Goal: Task Accomplishment & Management: Manage account settings

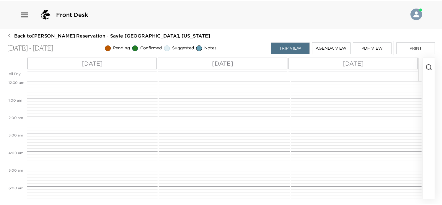
scroll to position [284, 0]
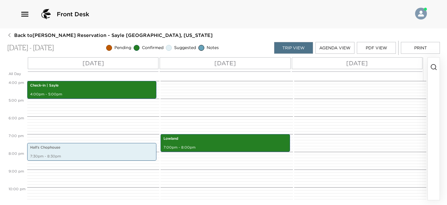
click at [26, 12] on icon "button" at bounding box center [24, 14] width 7 height 5
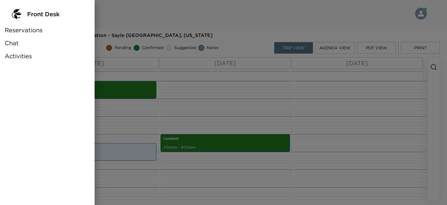
click at [30, 30] on span "Reservations" at bounding box center [24, 30] width 38 height 8
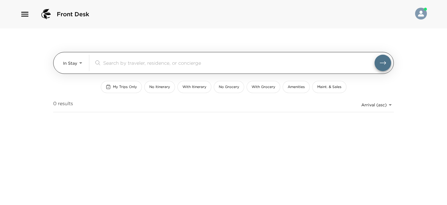
click at [79, 64] on body "Front Desk In Stay In-Stay ​ My Trips Only No Itinerary With Itinerary No Groce…" at bounding box center [223, 102] width 447 height 205
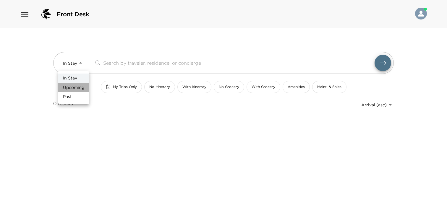
click at [83, 84] on li "Upcoming" at bounding box center [73, 87] width 31 height 9
type input "Upcoming"
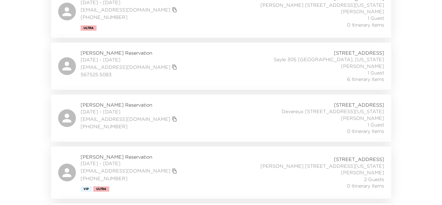
scroll to position [2016, 0]
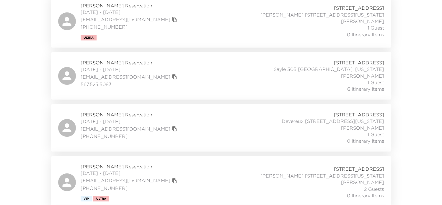
click at [168, 59] on div "Carrie Templin Reservation 10/13/2025 - 10/16/2025 mysabaka1@gmail.com 567.525.…" at bounding box center [221, 75] width 326 height 33
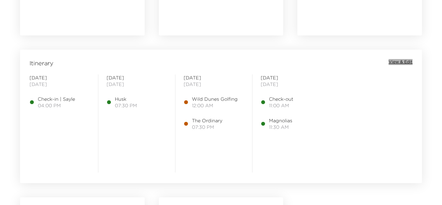
click at [405, 61] on span "View & Edit" at bounding box center [401, 62] width 24 height 6
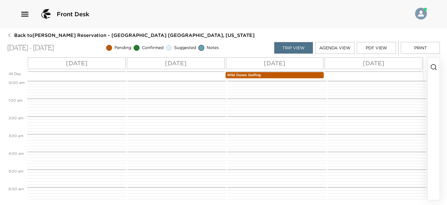
scroll to position [284, 0]
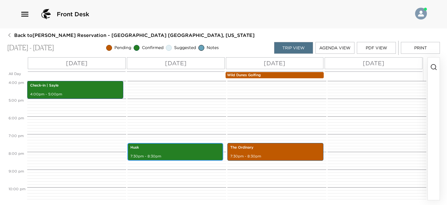
click at [193, 154] on p "7:30pm - 8:30pm" at bounding box center [175, 156] width 90 height 5
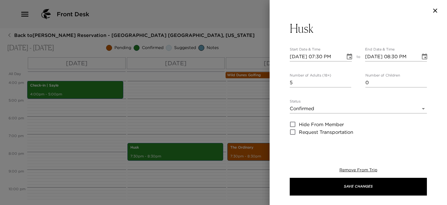
click at [348, 81] on input "5" at bounding box center [320, 82] width 61 height 9
type input "6"
click at [348, 81] on input "6" at bounding box center [320, 82] width 61 height 9
click at [348, 56] on icon "Choose date, selected date is Oct 14, 2025" at bounding box center [349, 56] width 7 height 7
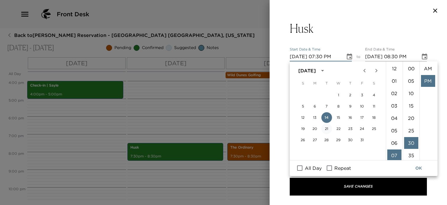
scroll to position [12, 0]
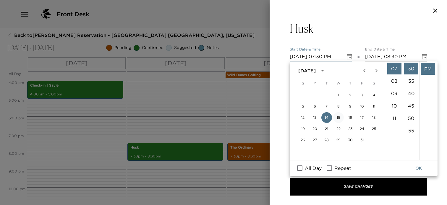
click at [337, 116] on button "15" at bounding box center [338, 117] width 11 height 11
type input "[DATE] 07:30 PM"
type input "[DATE] 08:30 PM"
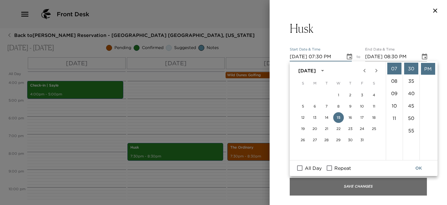
click at [333, 187] on button "Save Changes" at bounding box center [358, 187] width 137 height 18
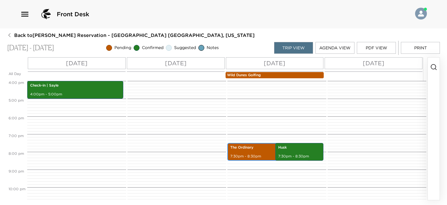
click at [244, 154] on p "7:30pm - 8:30pm" at bounding box center [268, 156] width 76 height 5
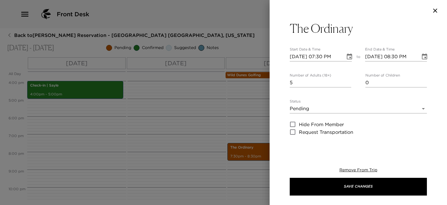
click at [346, 83] on input "5" at bounding box center [320, 82] width 61 height 9
type input "4"
click at [346, 83] on input "4" at bounding box center [320, 82] width 61 height 9
click at [349, 56] on icon "Choose date, selected date is Oct 15, 2025" at bounding box center [349, 56] width 5 height 6
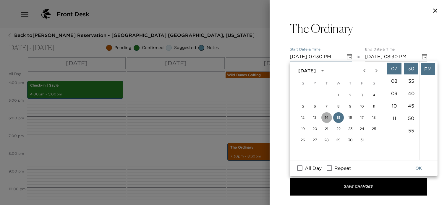
click at [327, 116] on button "14" at bounding box center [326, 117] width 11 height 11
type input "[DATE] 07:30 PM"
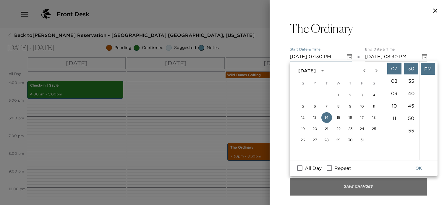
click at [332, 187] on button "Save Changes" at bounding box center [358, 187] width 137 height 18
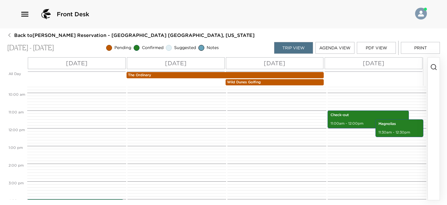
scroll to position [163, 0]
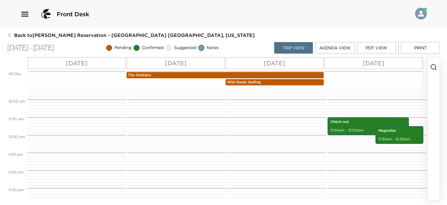
click at [164, 76] on p "The Ordinary" at bounding box center [225, 75] width 194 height 5
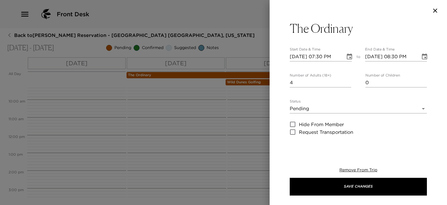
drag, startPoint x: 420, startPoint y: 57, endPoint x: 415, endPoint y: 61, distance: 5.9
click at [421, 57] on icon "Choose date, selected date is Oct 15, 2025" at bounding box center [424, 56] width 7 height 7
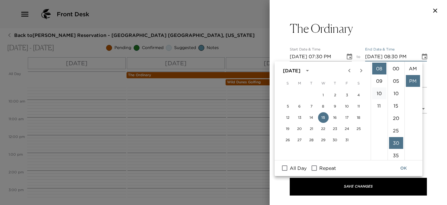
scroll to position [12, 0]
click at [311, 119] on button "14" at bounding box center [311, 117] width 11 height 11
type input "[DATE] 08:30 PM"
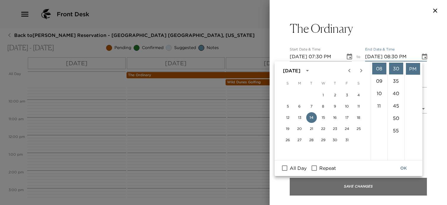
click at [358, 189] on button "Save Changes" at bounding box center [358, 187] width 137 height 18
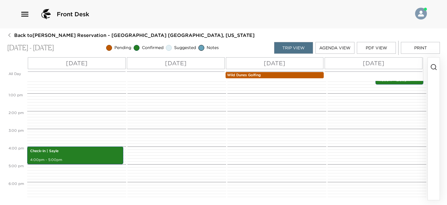
scroll to position [307, 0]
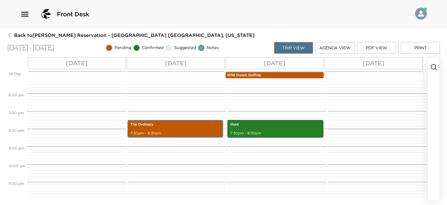
click at [172, 126] on p "The Ordinary" at bounding box center [175, 124] width 90 height 5
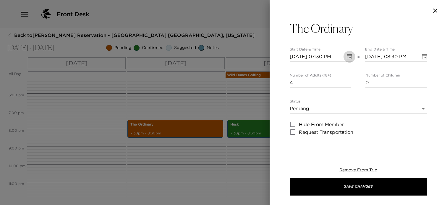
click at [347, 58] on icon "Choose date, selected date is Oct 14, 2025" at bounding box center [349, 56] width 7 height 7
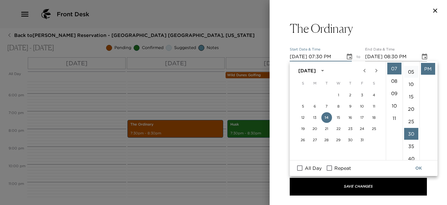
scroll to position [0, 0]
click at [410, 68] on li "00" at bounding box center [411, 69] width 14 height 12
type input "[DATE] 07:00 PM"
click at [418, 168] on button "OK" at bounding box center [418, 168] width 19 height 11
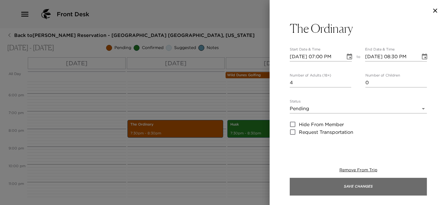
click at [400, 188] on button "Save Changes" at bounding box center [358, 187] width 137 height 18
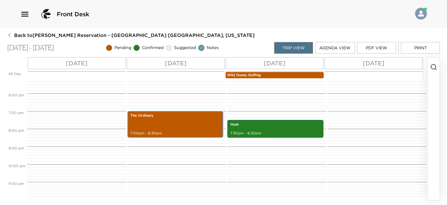
click at [190, 127] on div "The Ordinary 7:00pm - 8:30pm" at bounding box center [175, 124] width 93 height 25
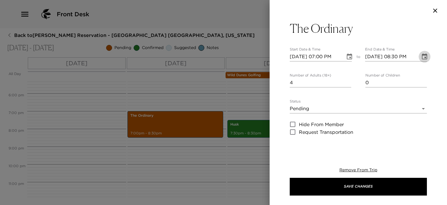
click at [423, 58] on button "Choose date, selected date is Oct 14, 2025" at bounding box center [424, 57] width 12 height 12
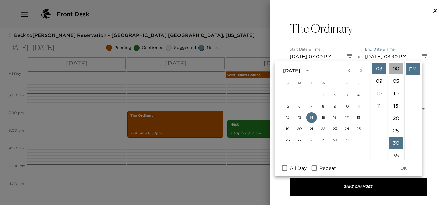
click at [397, 66] on li "00" at bounding box center [396, 69] width 14 height 12
type input "[DATE] 08:00 PM"
click at [407, 165] on button "OK" at bounding box center [403, 168] width 19 height 11
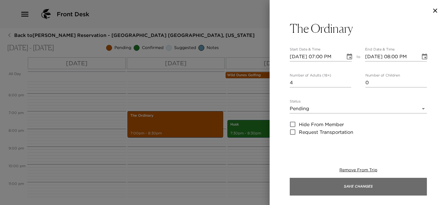
click at [396, 188] on button "Save Changes" at bounding box center [358, 187] width 137 height 18
